Goal: Share content

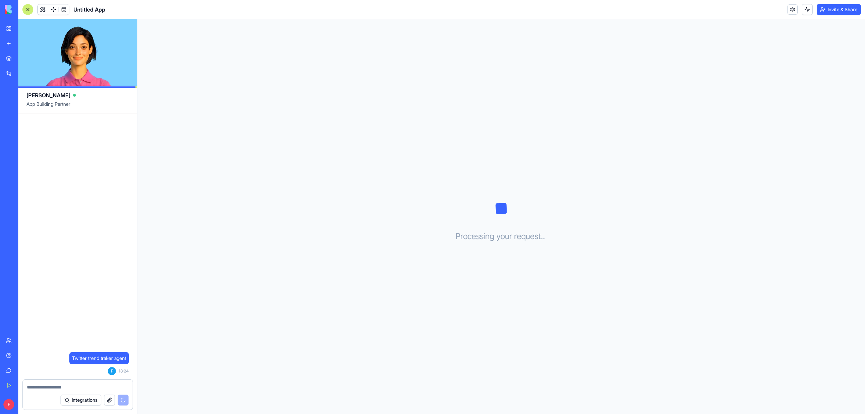
click at [841, 15] on header "Untitled App Invite & Share" at bounding box center [441, 9] width 847 height 19
click at [840, 12] on button "Invite & Share" at bounding box center [839, 9] width 44 height 11
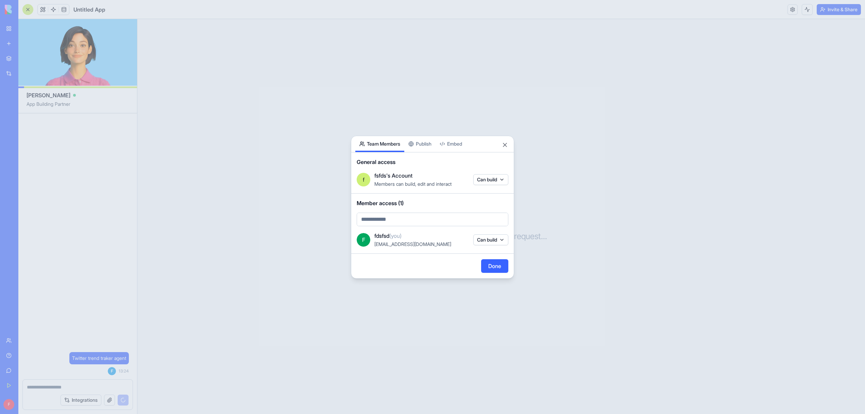
click at [431, 144] on div "Share App Team Members Publish Embed General access f fsfds's Account Members c…" at bounding box center [432, 207] width 163 height 143
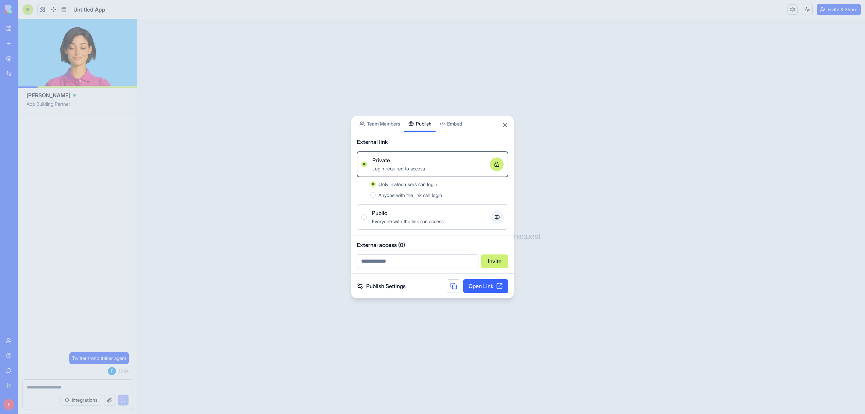
click at [459, 129] on body "BETA My Workspace New app Marketplace Integrations Recent Untitled App AI Logo …" at bounding box center [432, 207] width 865 height 414
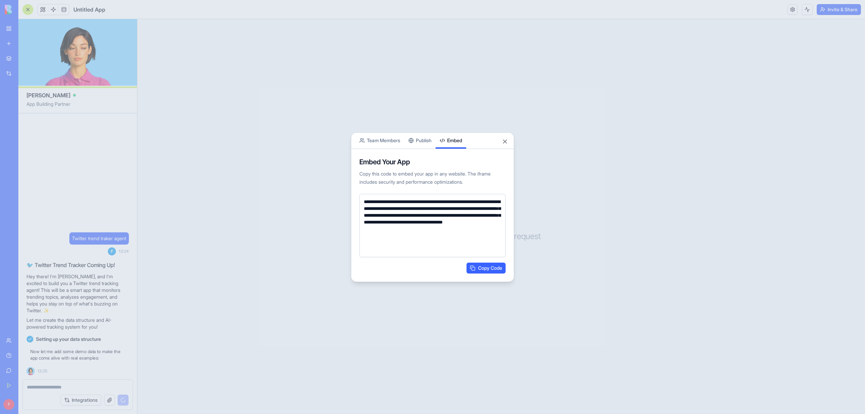
click at [417, 146] on div "**********" at bounding box center [432, 207] width 163 height 150
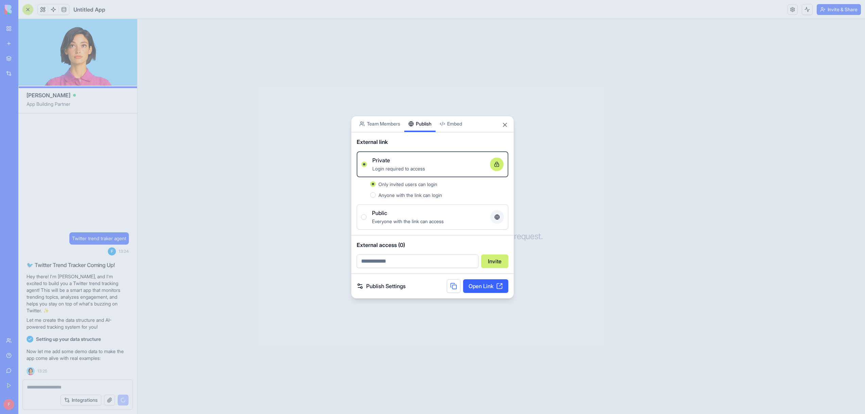
click at [416, 221] on span "Everyone with the link can access" at bounding box center [408, 221] width 72 height 6
click at [367, 220] on button "Public Everyone with the link can access" at bounding box center [363, 216] width 5 height 5
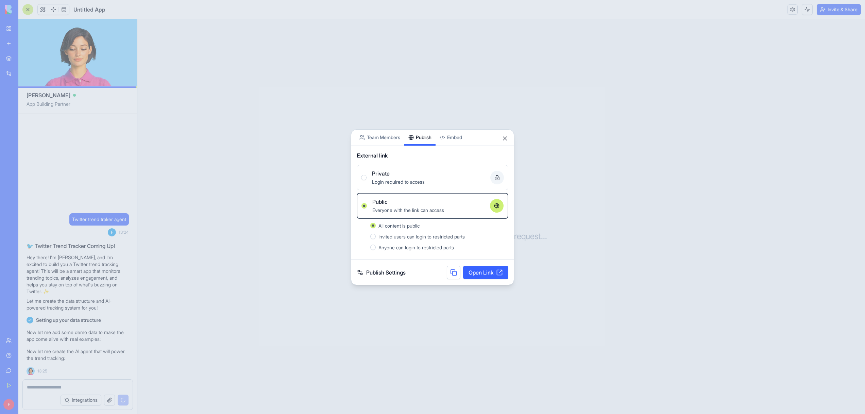
type button "true"
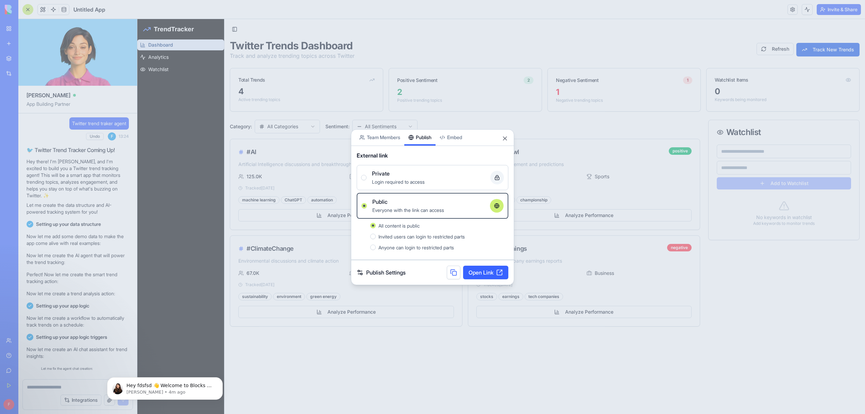
scroll to position [206, 0]
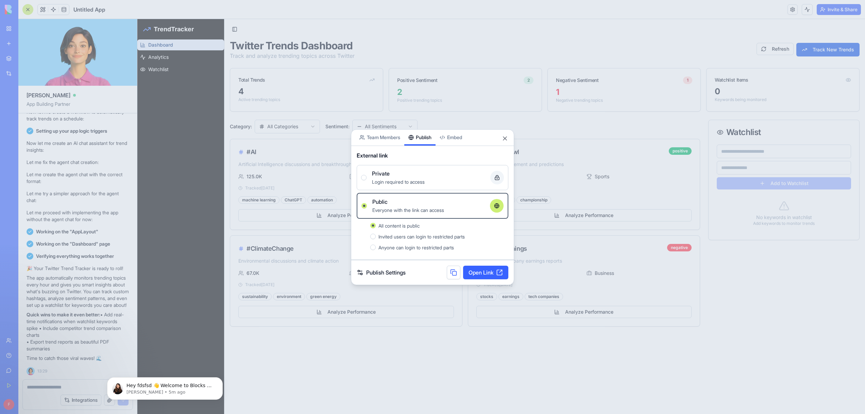
click at [242, 160] on div at bounding box center [432, 207] width 865 height 414
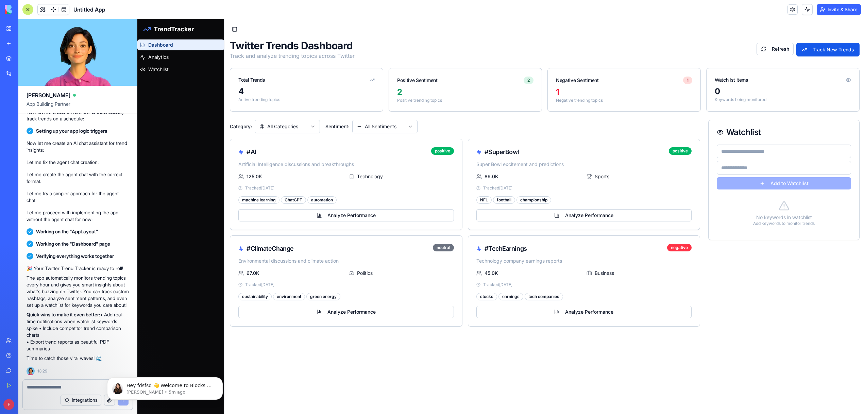
scroll to position [0, 0]
